Goal: Task Accomplishment & Management: Manage account settings

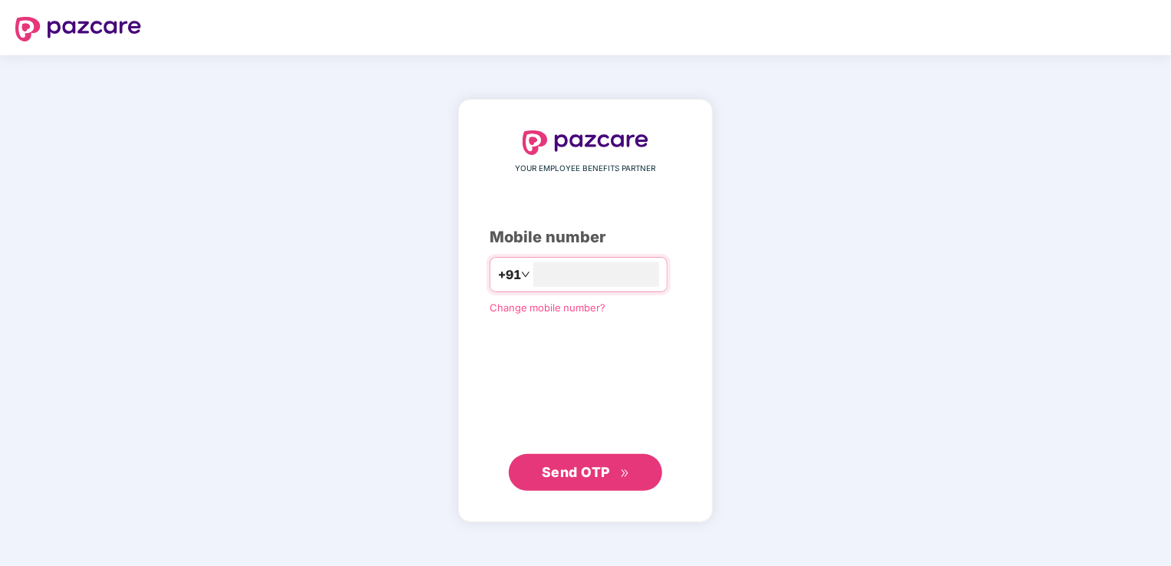
type input "**********"
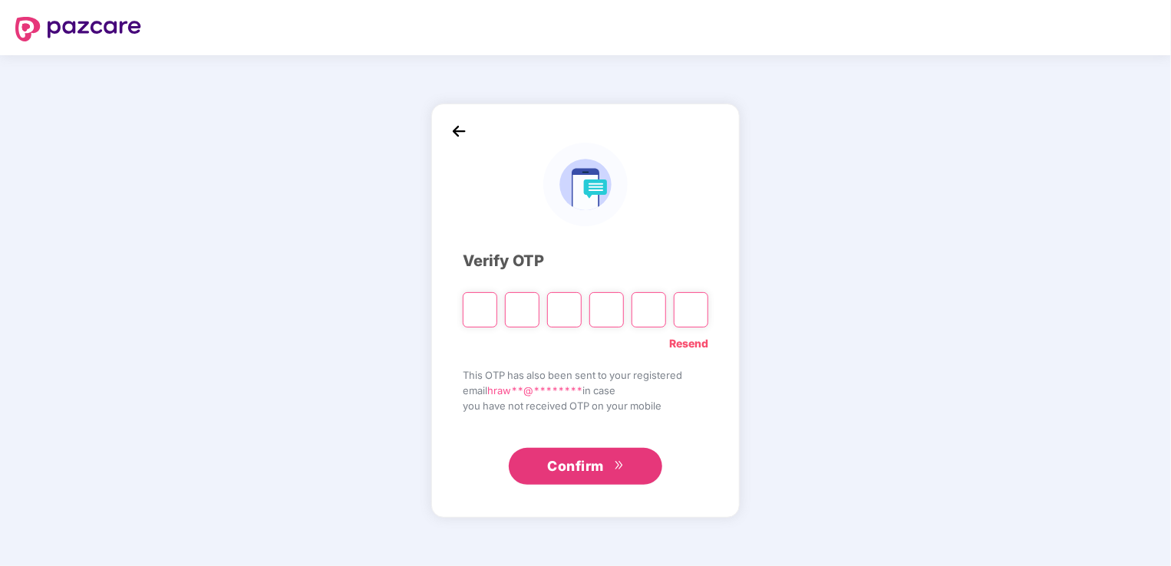
type input "*"
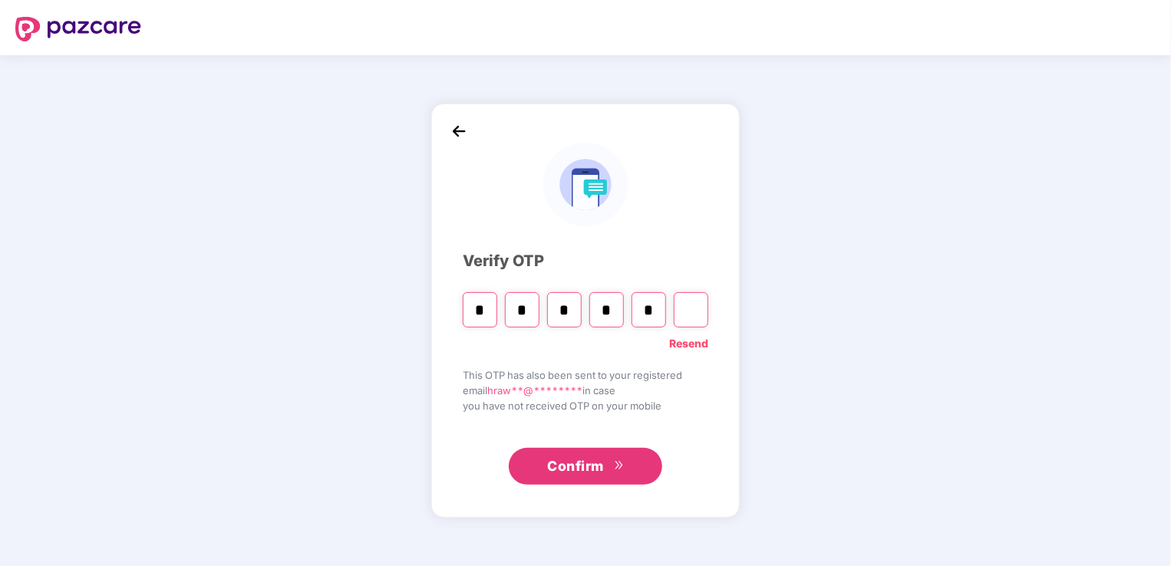
type input "*"
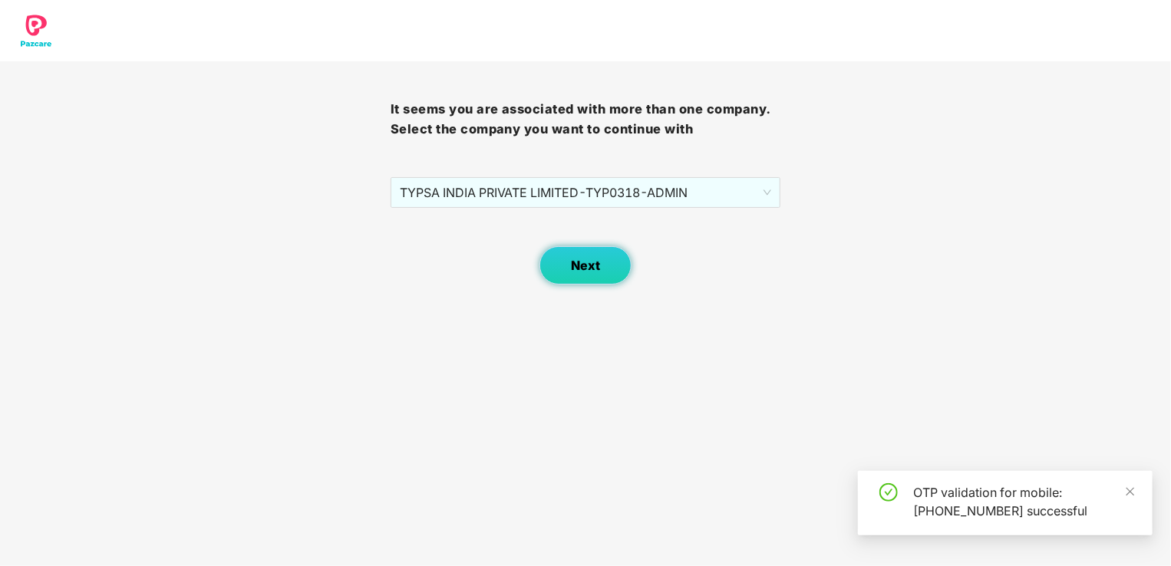
click at [565, 252] on button "Next" at bounding box center [586, 265] width 92 height 38
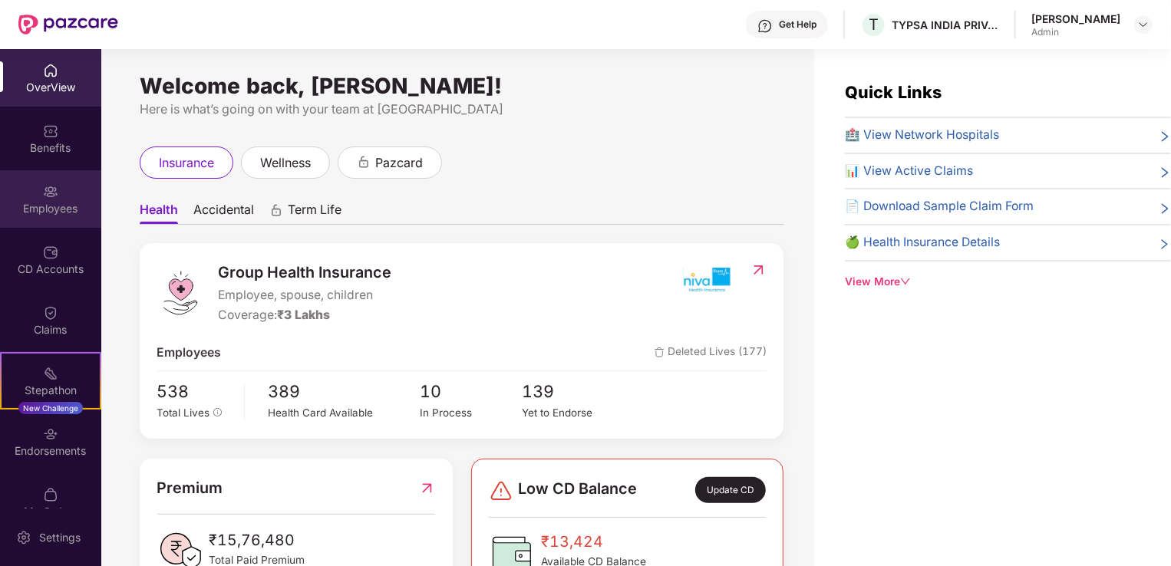
click at [43, 199] on img at bounding box center [50, 191] width 15 height 15
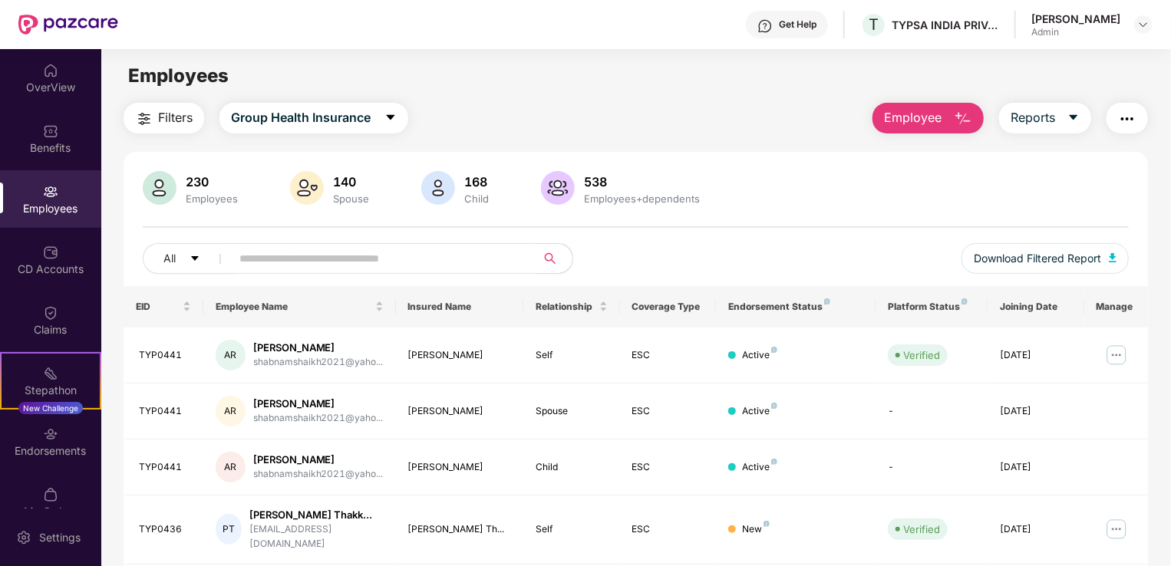
click at [270, 262] on input "text" at bounding box center [377, 258] width 276 height 23
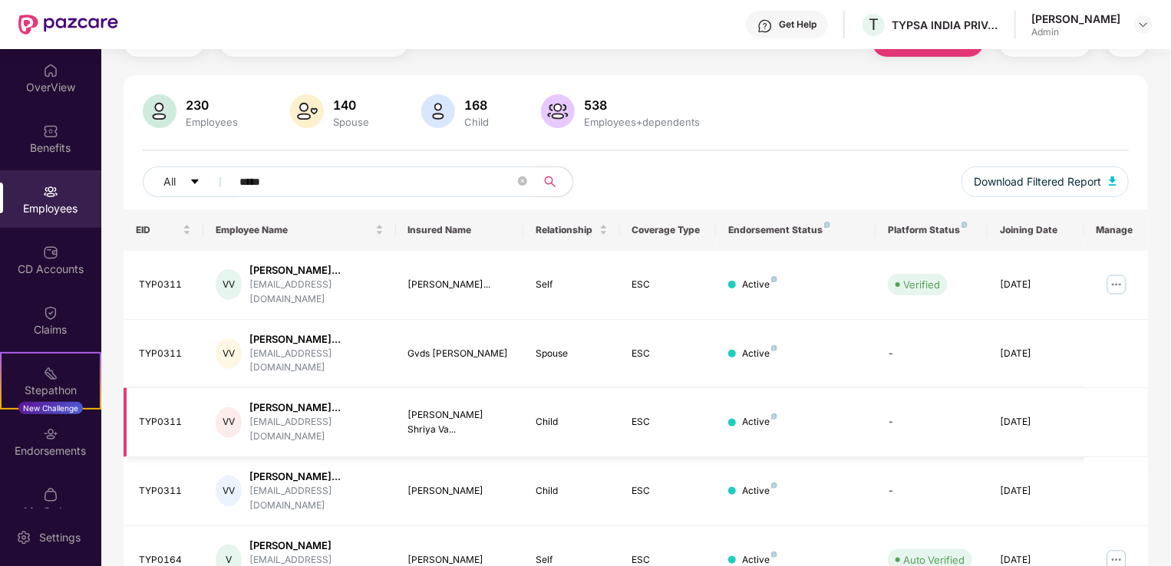
scroll to position [147, 0]
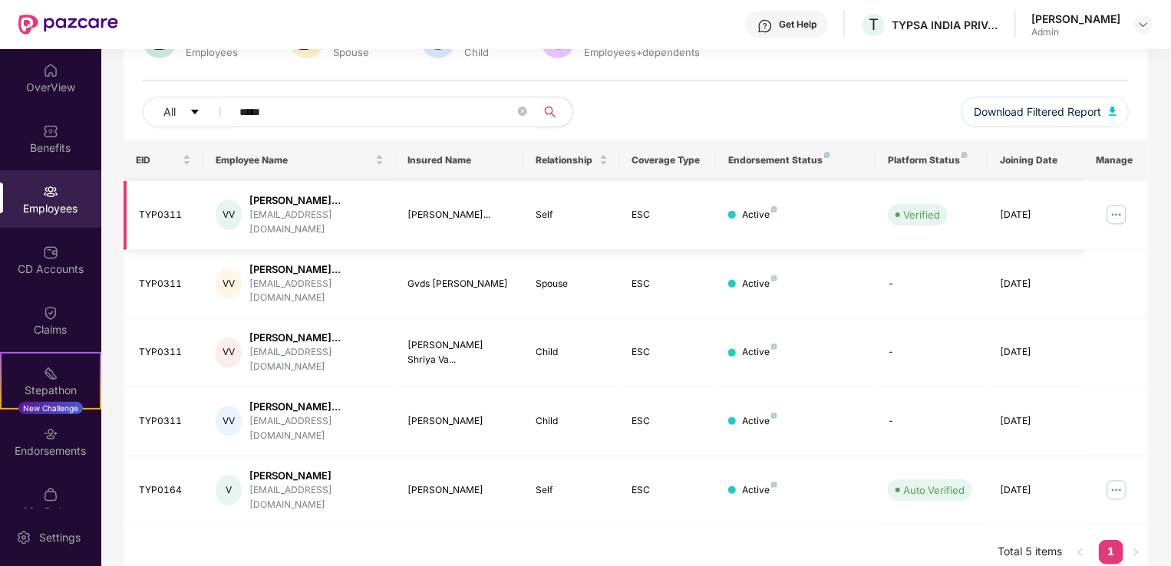
type input "*****"
click at [1126, 215] on img at bounding box center [1116, 215] width 25 height 25
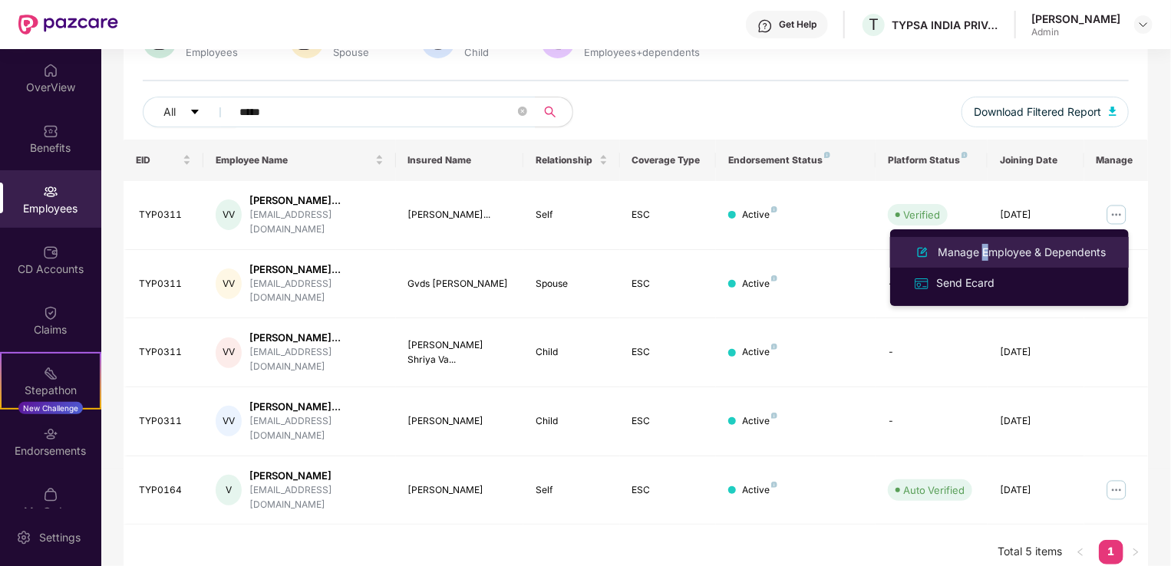
drag, startPoint x: 982, startPoint y: 248, endPoint x: 978, endPoint y: 258, distance: 11.0
click at [978, 258] on div "Manage Employee & Dependents" at bounding box center [1022, 252] width 174 height 17
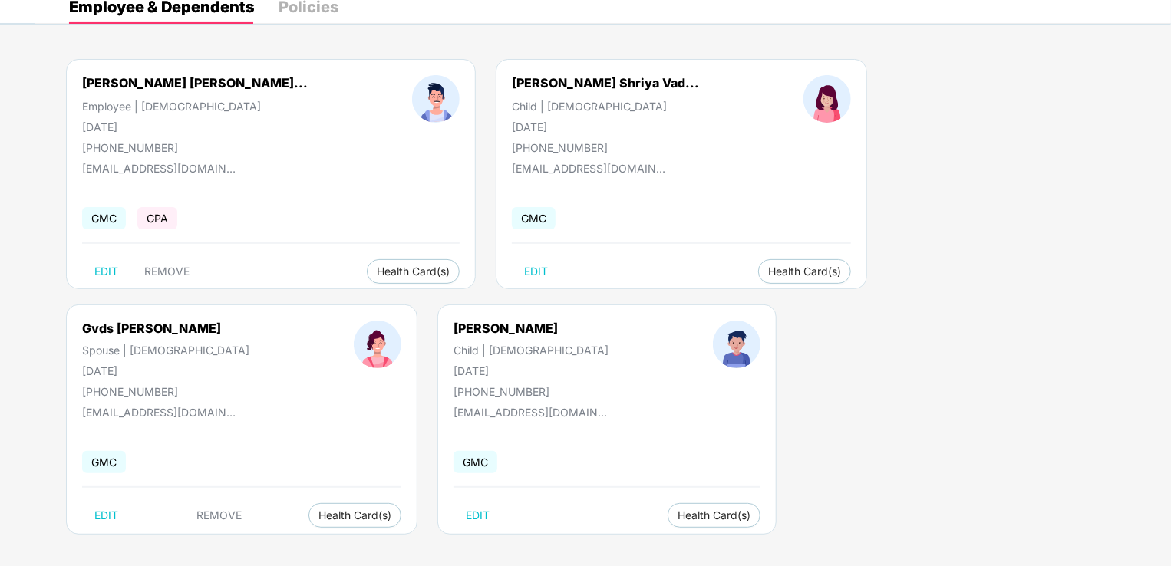
scroll to position [89, 0]
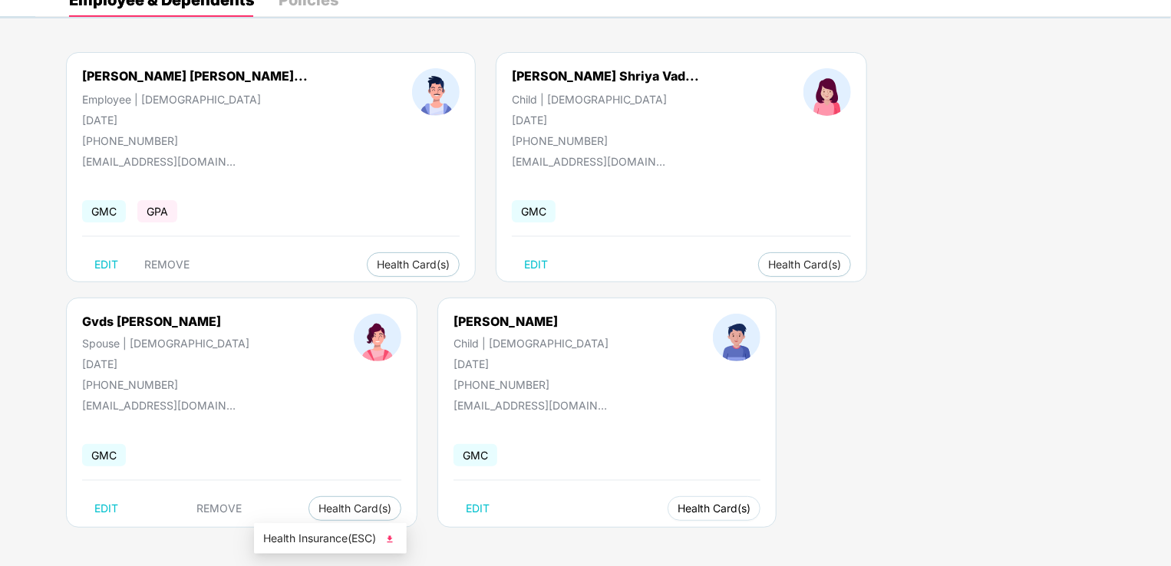
click at [678, 506] on span "Health Card(s)" at bounding box center [714, 509] width 73 height 8
click at [768, 267] on span "Health Card(s)" at bounding box center [804, 265] width 73 height 8
click at [777, 293] on img at bounding box center [779, 295] width 15 height 15
click at [678, 508] on span "Health Card(s)" at bounding box center [714, 509] width 73 height 8
click at [358, 540] on div "[PERSON_NAME] [PERSON_NAME]... Employee | [DEMOGRAPHIC_DATA] [DATE] [PHONE_NUMB…" at bounding box center [603, 297] width 1136 height 537
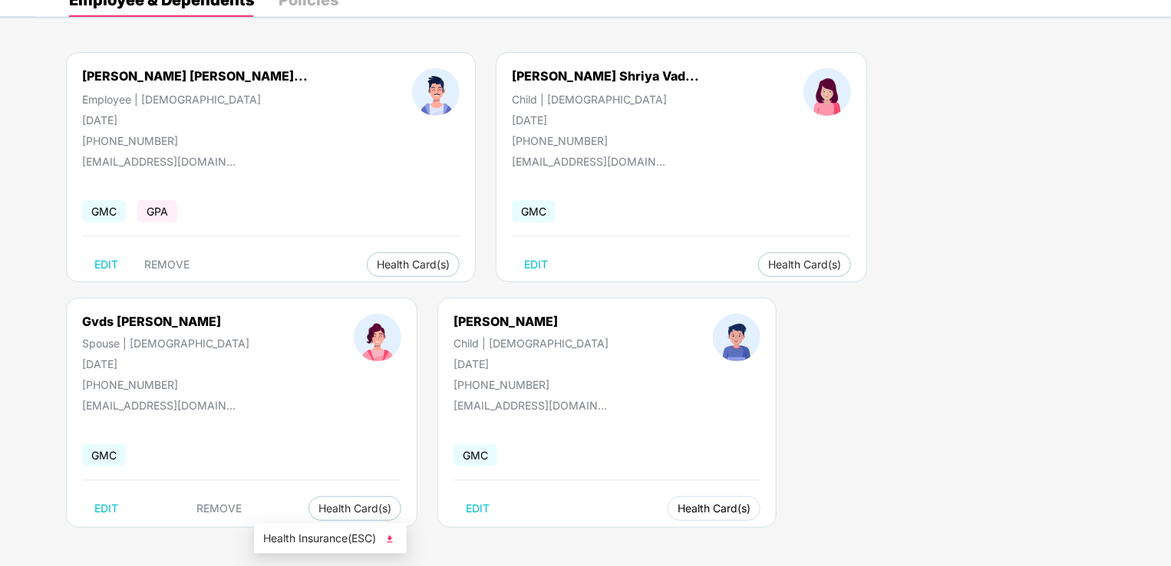
click at [678, 511] on span "Health Card(s)" at bounding box center [714, 509] width 73 height 8
click at [305, 536] on span "Health Insurance(ESC)" at bounding box center [330, 538] width 134 height 17
click at [611, 345] on div "[PERSON_NAME] [PERSON_NAME]... Employee | [DEMOGRAPHIC_DATA] [DATE] [PHONE_NUMB…" at bounding box center [603, 297] width 1136 height 537
